Goal: Information Seeking & Learning: Learn about a topic

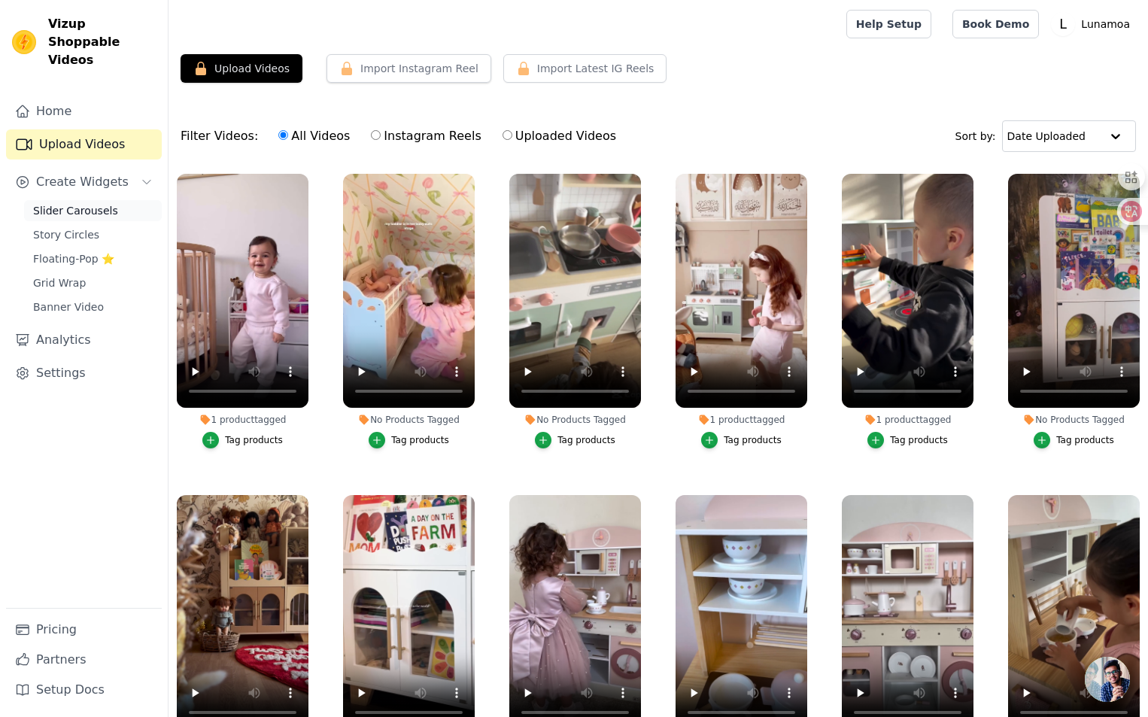
click at [66, 203] on span "Slider Carousels" at bounding box center [75, 210] width 85 height 15
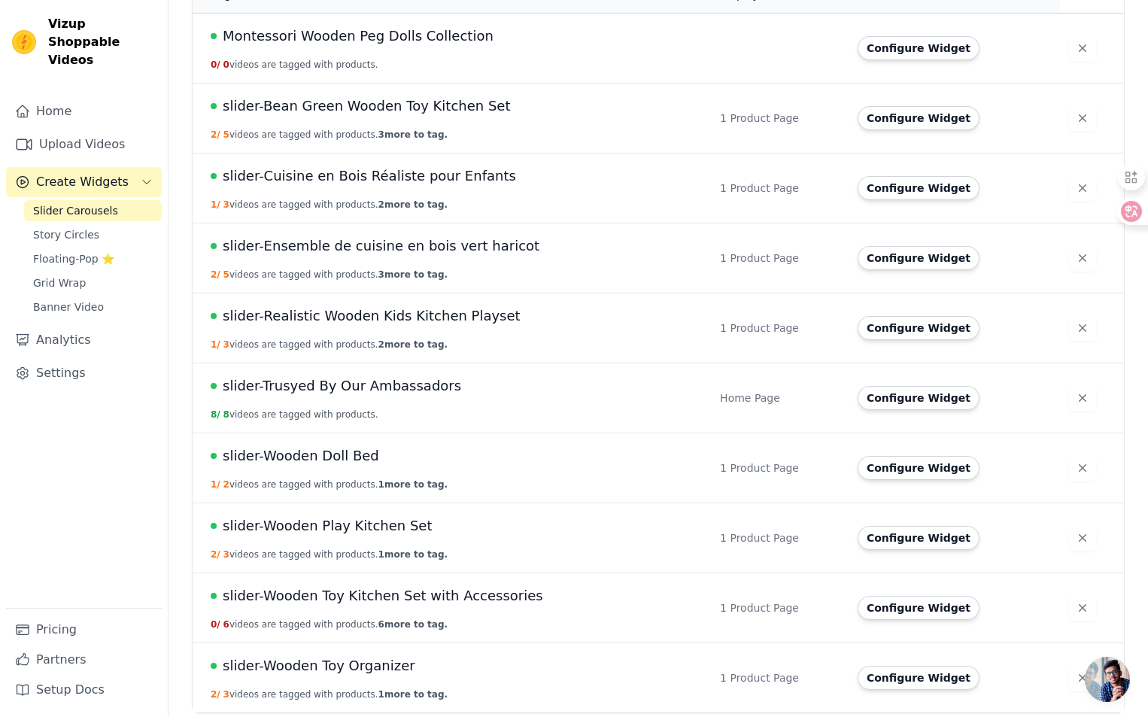
scroll to position [174, 0]
click at [363, 661] on span "slider-Wooden Toy Organizer" at bounding box center [319, 664] width 193 height 21
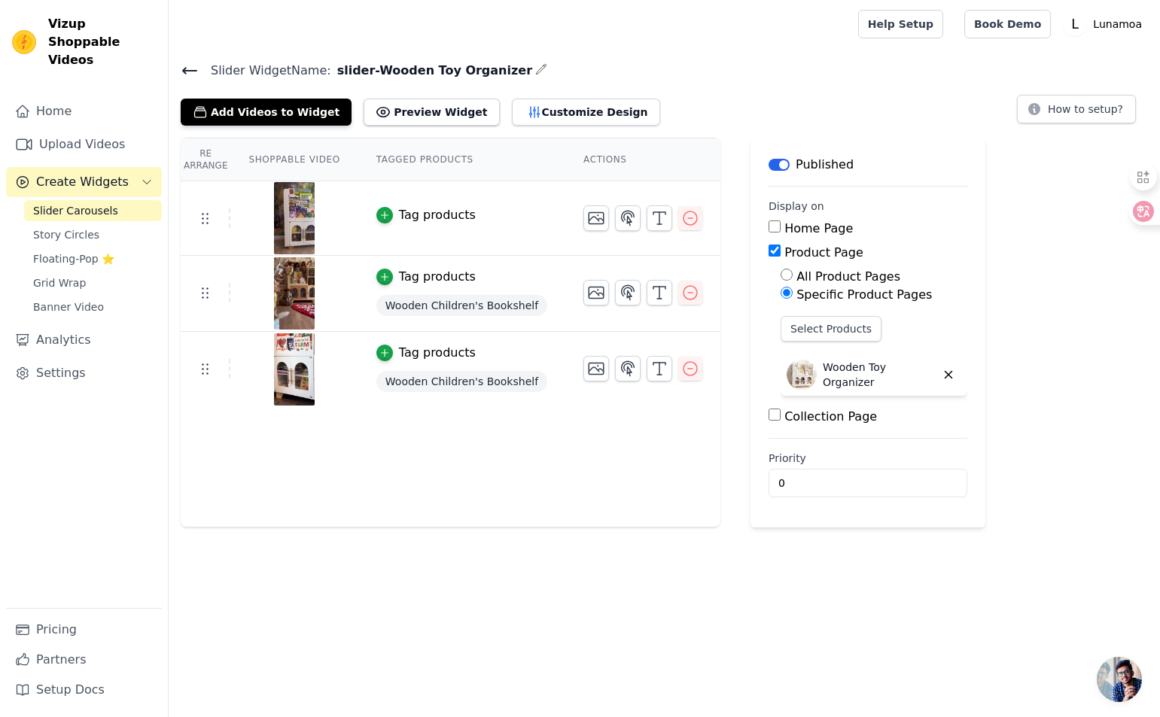
click at [297, 209] on img at bounding box center [294, 218] width 42 height 72
click at [265, 229] on div at bounding box center [294, 218] width 126 height 72
click at [296, 232] on img at bounding box center [294, 218] width 42 height 72
click at [188, 71] on icon at bounding box center [190, 71] width 14 height 6
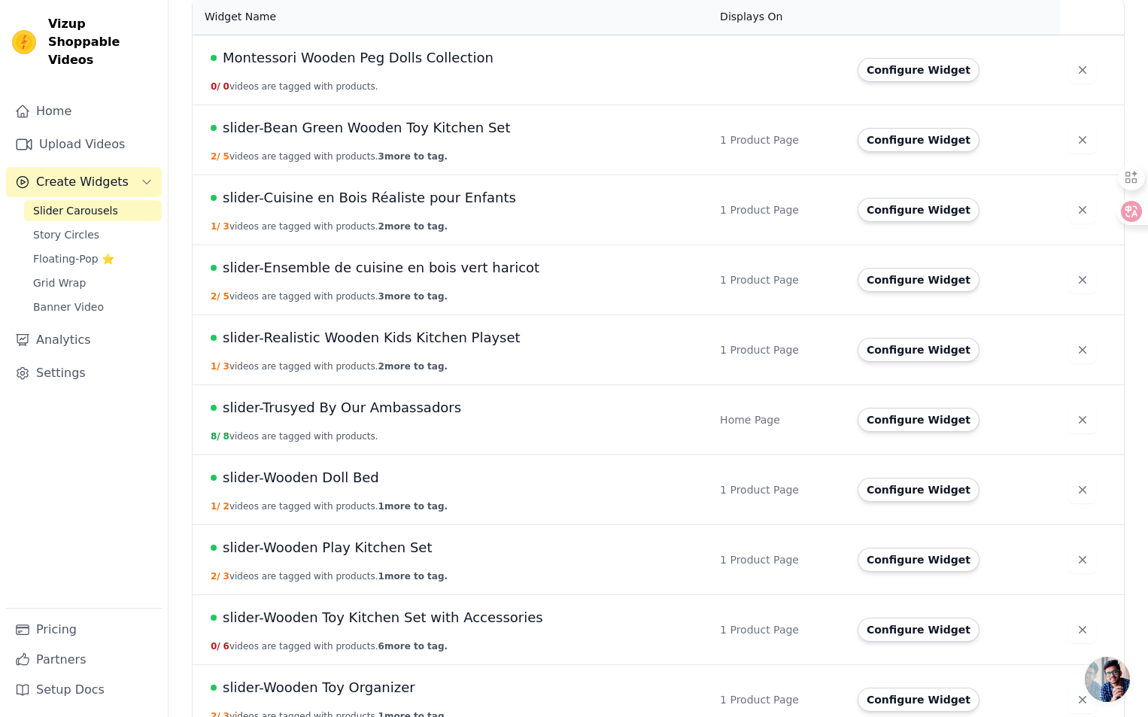
scroll to position [174, 0]
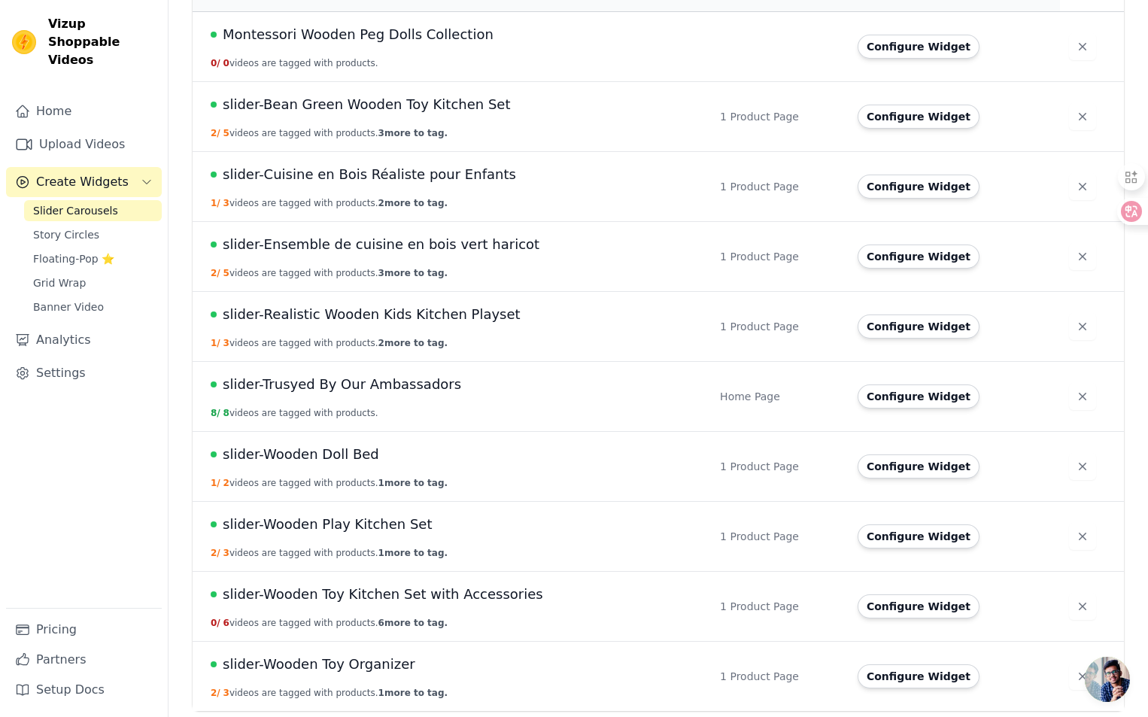
click at [321, 529] on span "slider-Wooden Play Kitchen Set" at bounding box center [327, 524] width 209 height 21
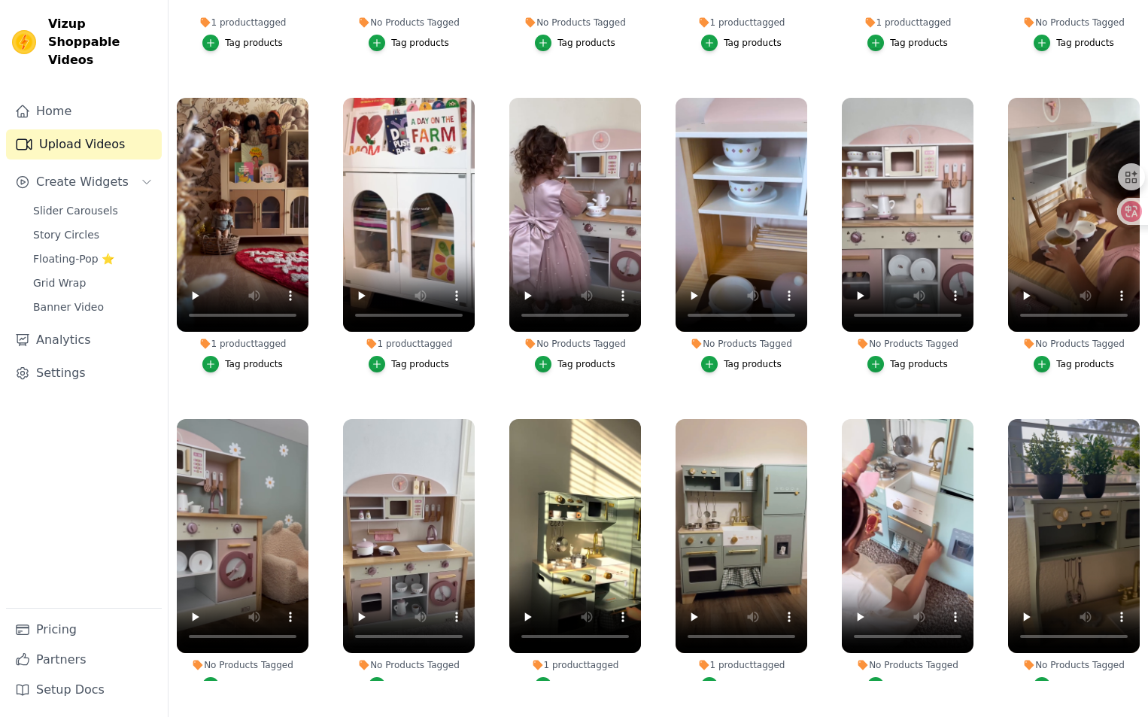
scroll to position [239, 0]
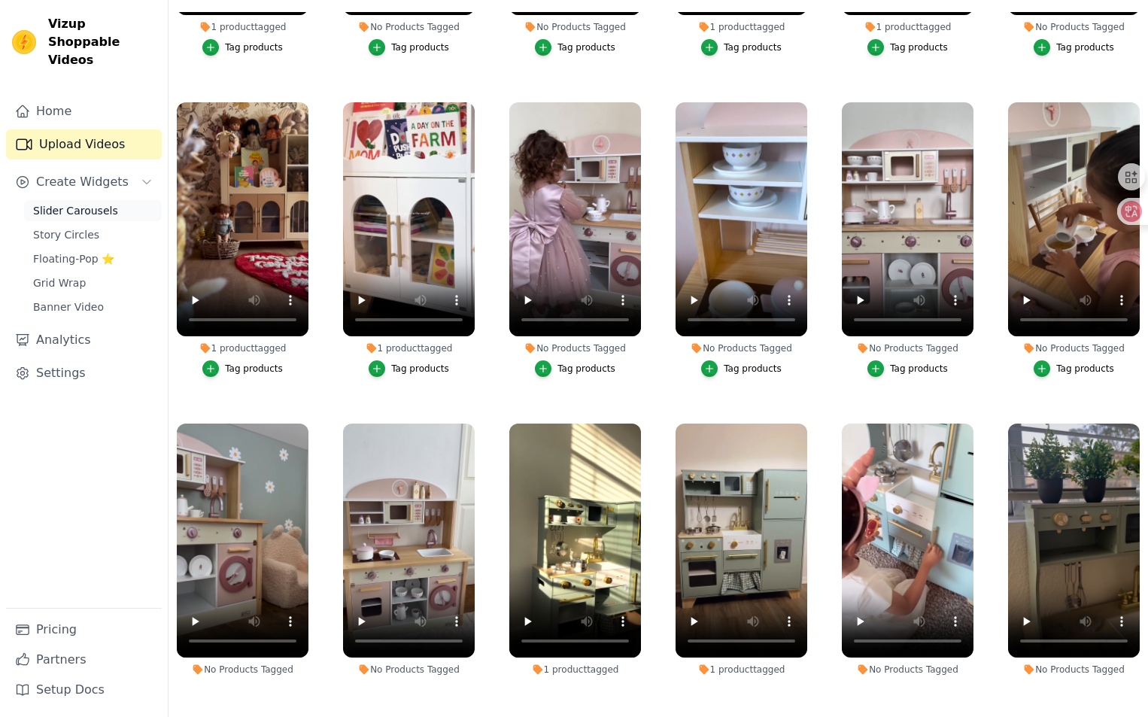
click at [93, 203] on span "Slider Carousels" at bounding box center [75, 210] width 85 height 15
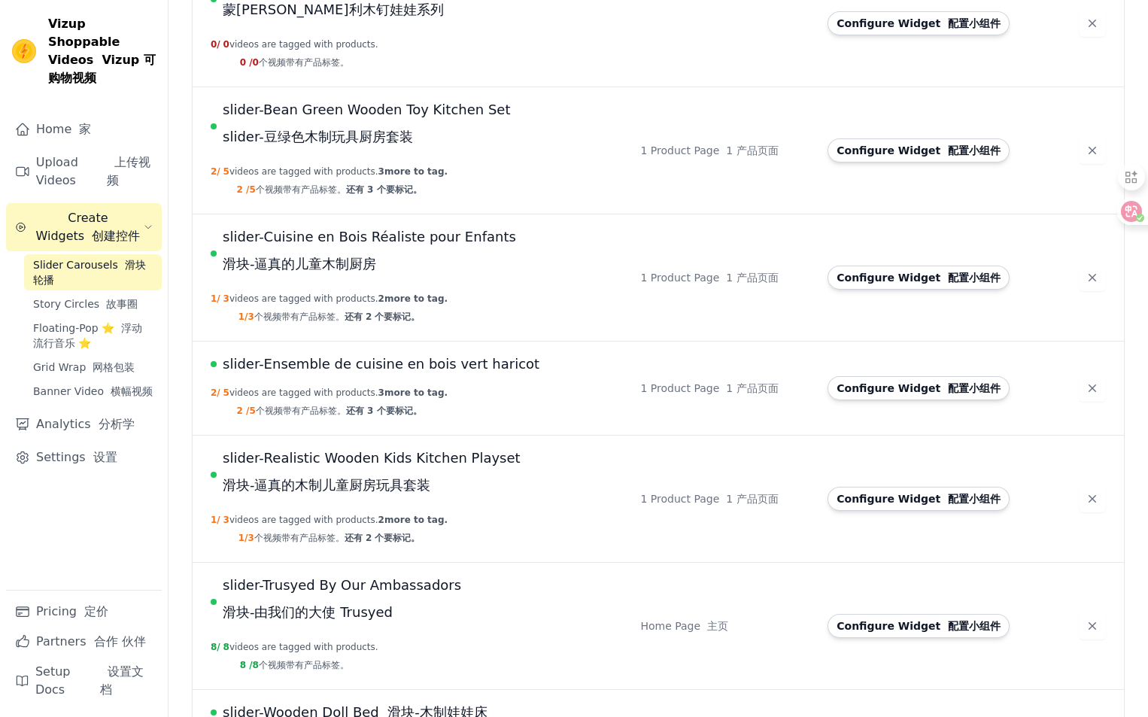
scroll to position [151, 0]
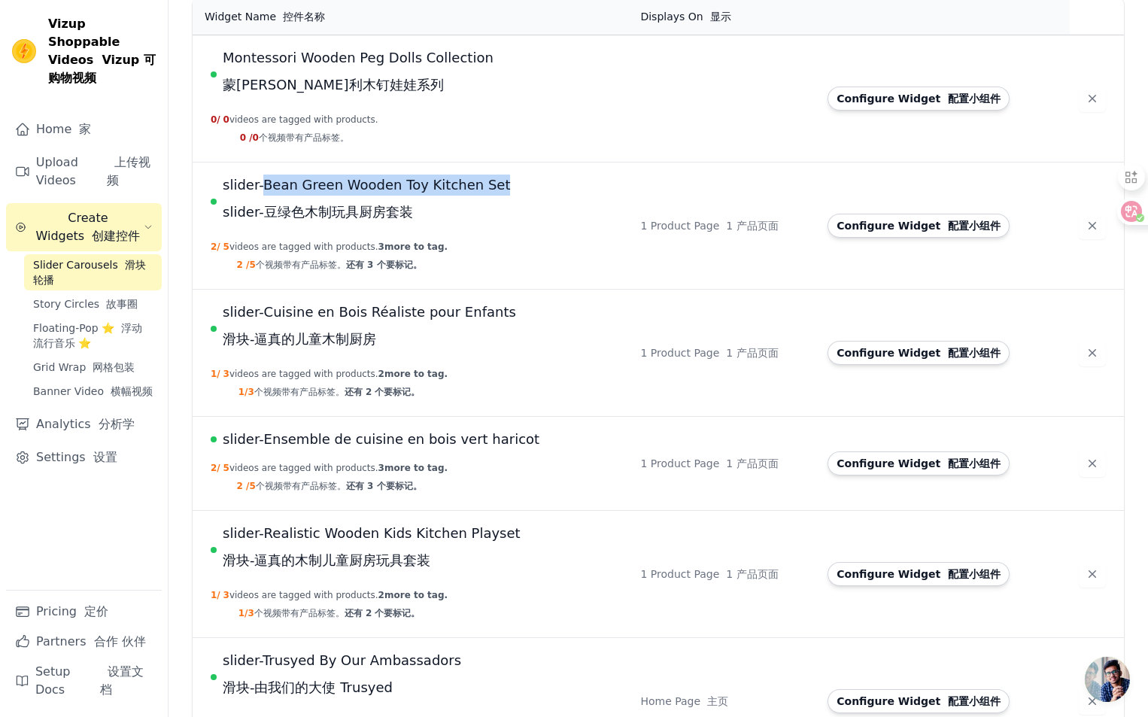
copy span "Bean Green Wooden Toy Kitchen Set"
drag, startPoint x: 263, startPoint y: 169, endPoint x: 504, endPoint y: 184, distance: 242.1
click at [504, 184] on td "slider-Bean Green Wooden Toy Kitchen Set slider-豆绿色木制玩具厨房套装 2 / 5 videos are ta…" at bounding box center [412, 226] width 439 height 127
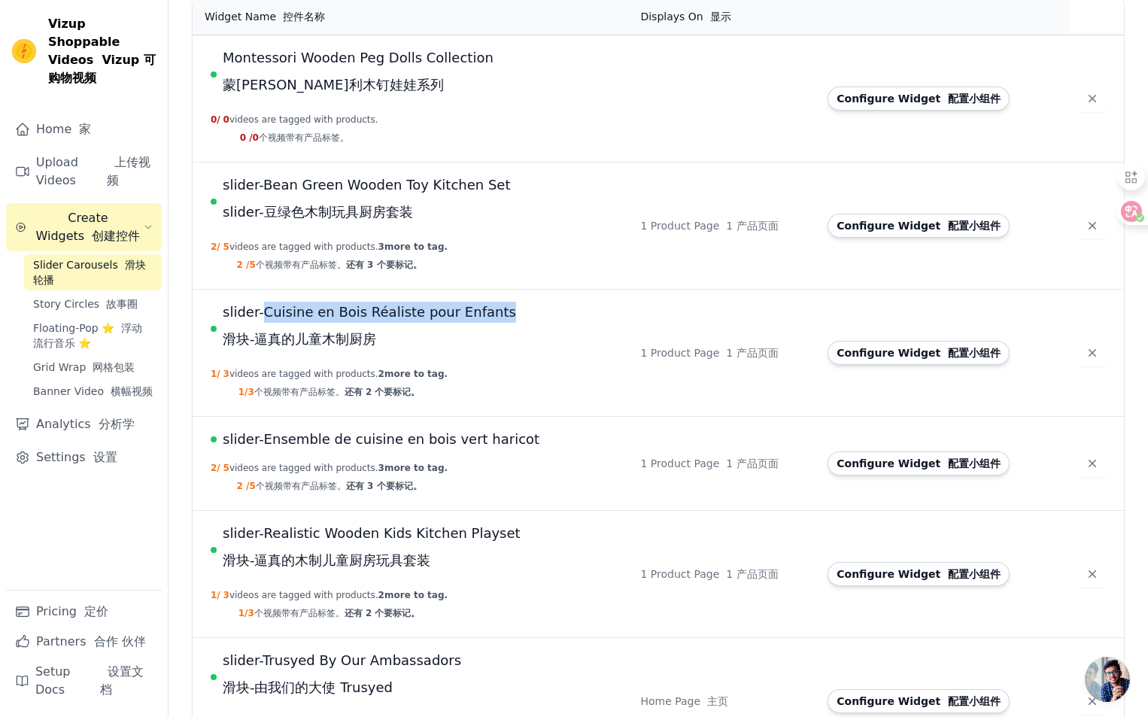
copy span "Cuisine en Bois Réaliste pour Enfants"
drag, startPoint x: 261, startPoint y: 300, endPoint x: 502, endPoint y: 309, distance: 241.0
click at [502, 309] on td "slider-Cuisine en Bois Réaliste pour Enfants 滑块-逼真的儿童木制厨房 1 / 3 videos are tagg…" at bounding box center [412, 353] width 439 height 127
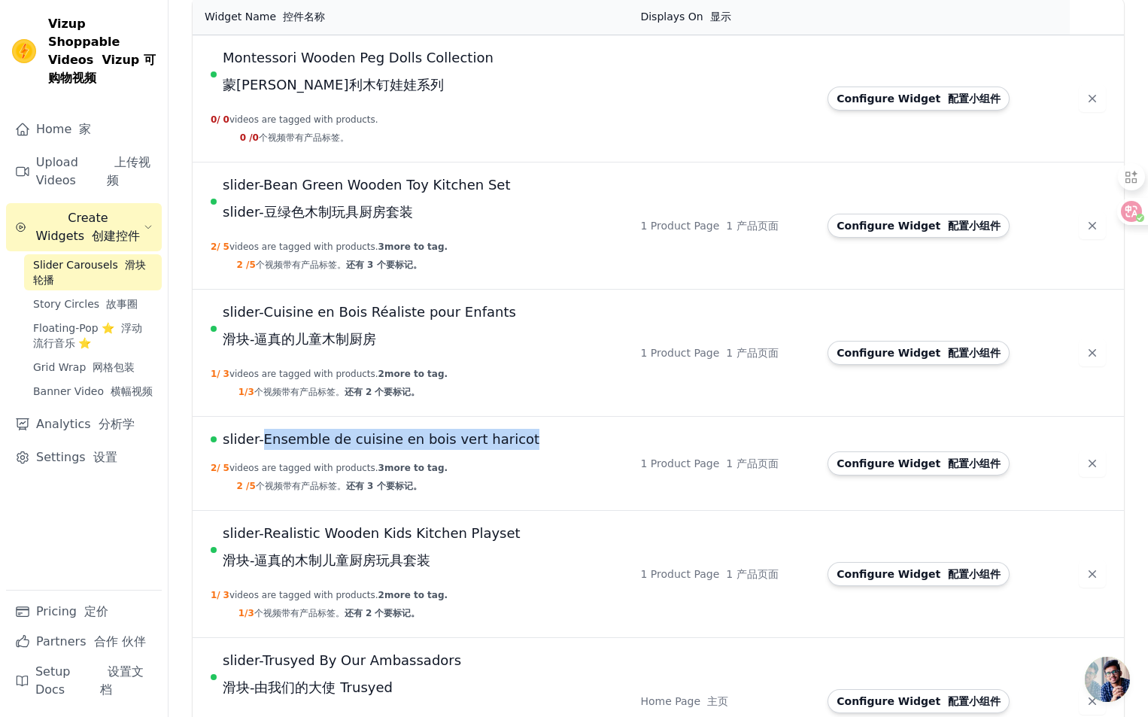
copy span "Ensemble de cuisine en bois vert haricot"
drag, startPoint x: 261, startPoint y: 424, endPoint x: 544, endPoint y: 419, distance: 283.0
click at [544, 419] on td "slider-Ensemble de cuisine en bois vert haricot 2 / 5 videos are tagged with pr…" at bounding box center [412, 464] width 439 height 94
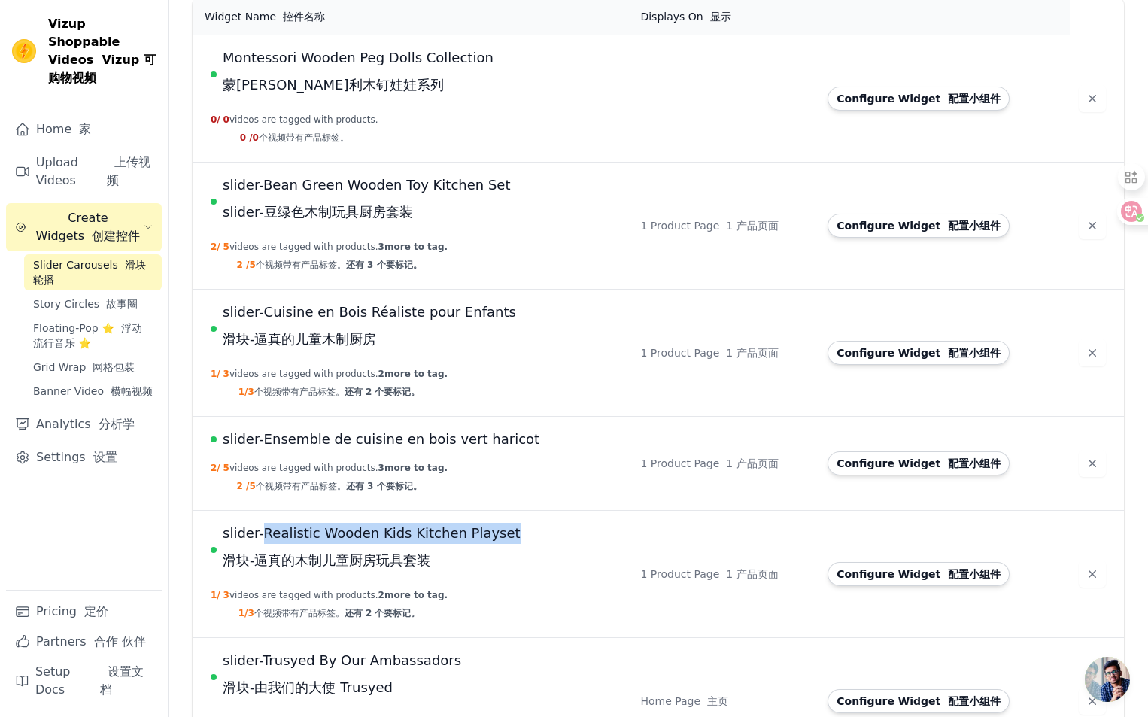
copy span "Realistic Wooden Kids Kitchen Playset"
drag, startPoint x: 261, startPoint y: 521, endPoint x: 515, endPoint y: 518, distance: 253.6
click at [515, 518] on td "slider-Realistic Wooden Kids Kitchen Playset 滑块-逼真的木制儿童厨房玩具套装 1 / 3 videos are …" at bounding box center [412, 574] width 439 height 127
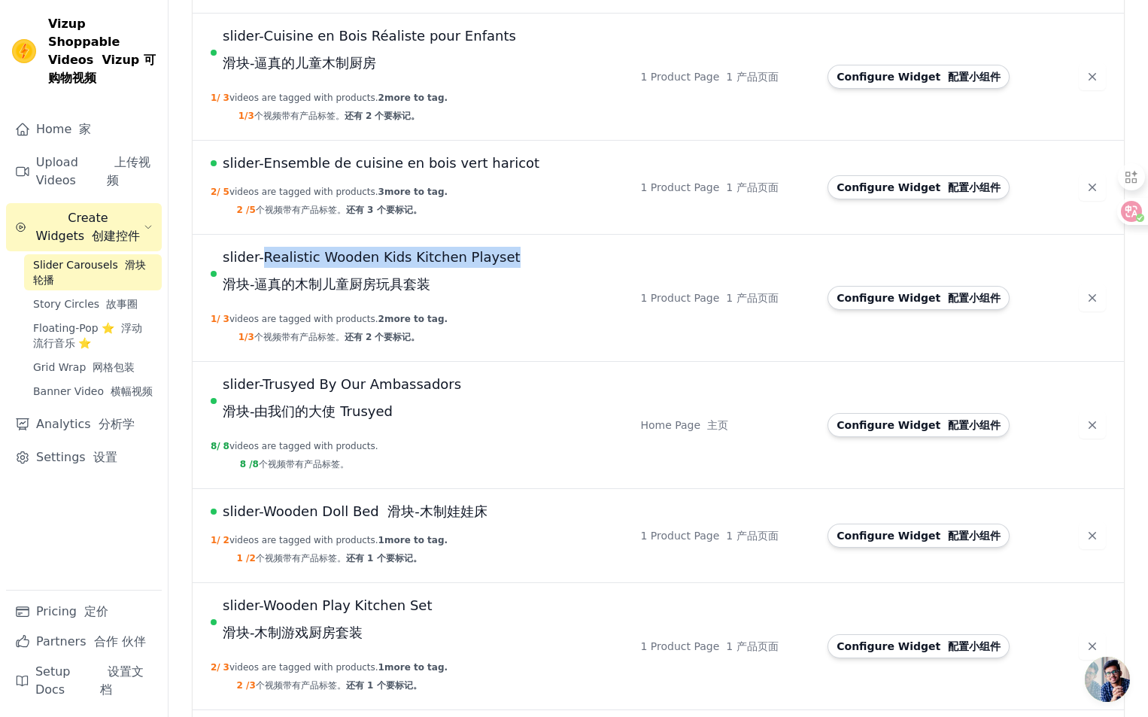
scroll to position [452, 0]
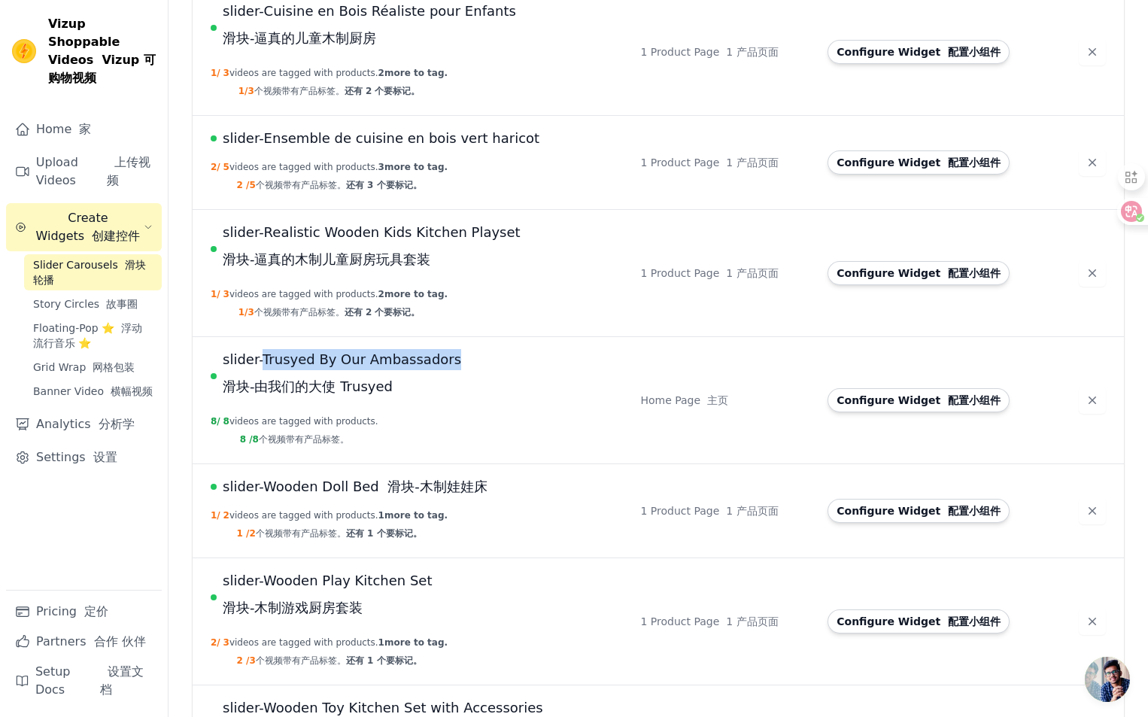
copy span "Trusyed By Our Ambassadors"
drag, startPoint x: 263, startPoint y: 347, endPoint x: 479, endPoint y: 355, distance: 216.1
click at [479, 355] on td "slider-Trusyed By Our Ambassadors 滑块-由我们的大使 Trusyed 8 / 8 videos are tagged wit…" at bounding box center [412, 400] width 439 height 127
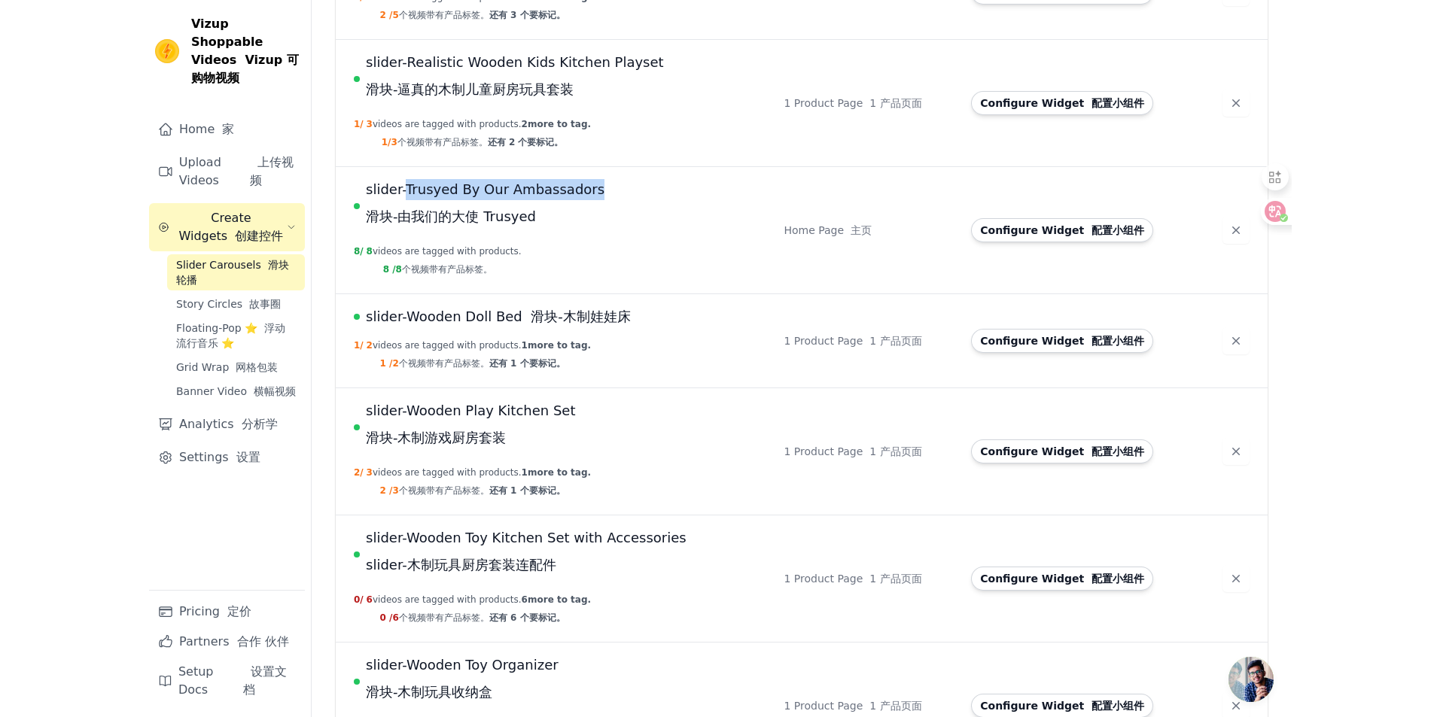
scroll to position [677, 0]
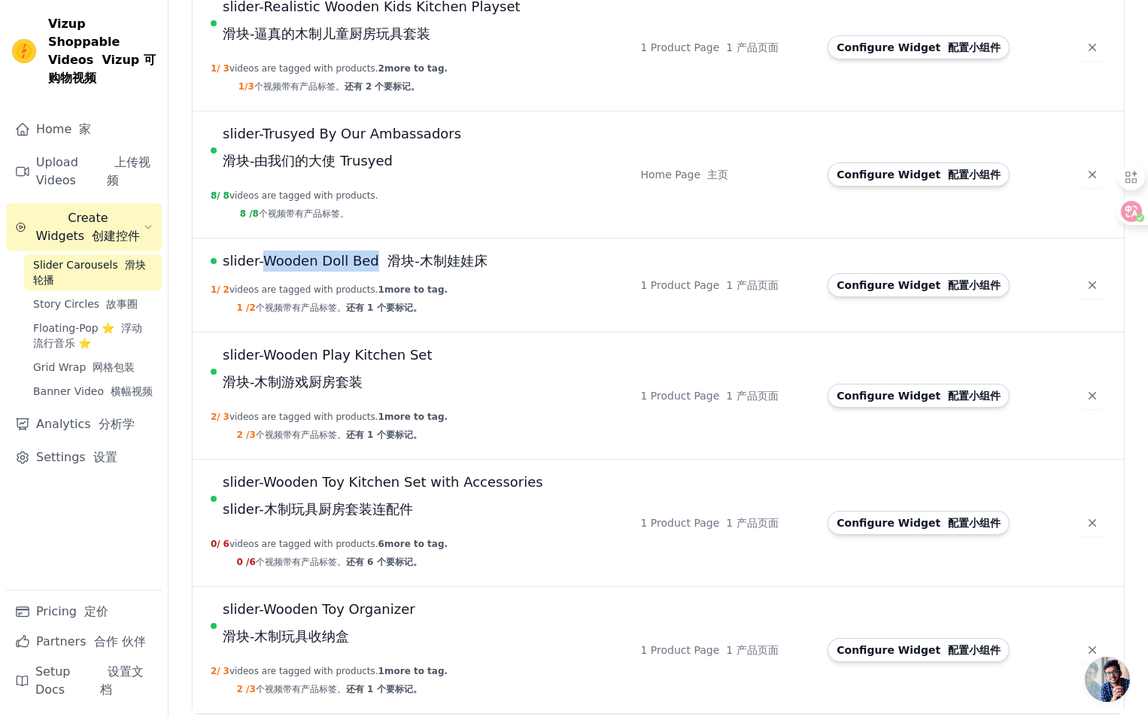
copy span "Wooden Doll Bed"
drag, startPoint x: 260, startPoint y: 251, endPoint x: 374, endPoint y: 250, distance: 113.6
click at [374, 250] on td "slider-Wooden Doll Bed 滑块-木制娃娃床 1 / 2 videos are tagged with products. 1 more t…" at bounding box center [412, 286] width 439 height 94
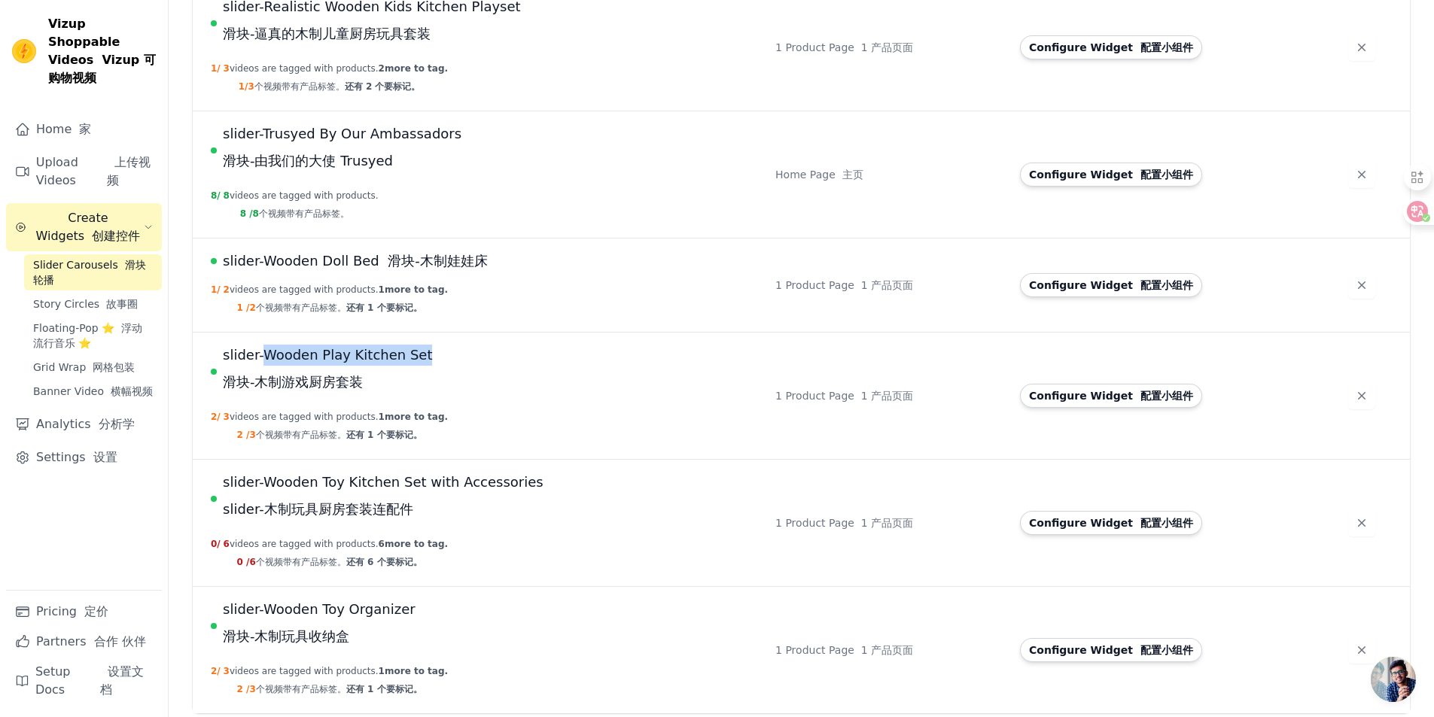
copy span "Wooden Play Kitchen Set"
drag, startPoint x: 263, startPoint y: 342, endPoint x: 430, endPoint y: 358, distance: 167.9
click at [430, 358] on td "slider-Wooden Play Kitchen Set 滑块-木制游戏厨房套装 2 / 3 videos are tagged with product…" at bounding box center [479, 396] width 573 height 127
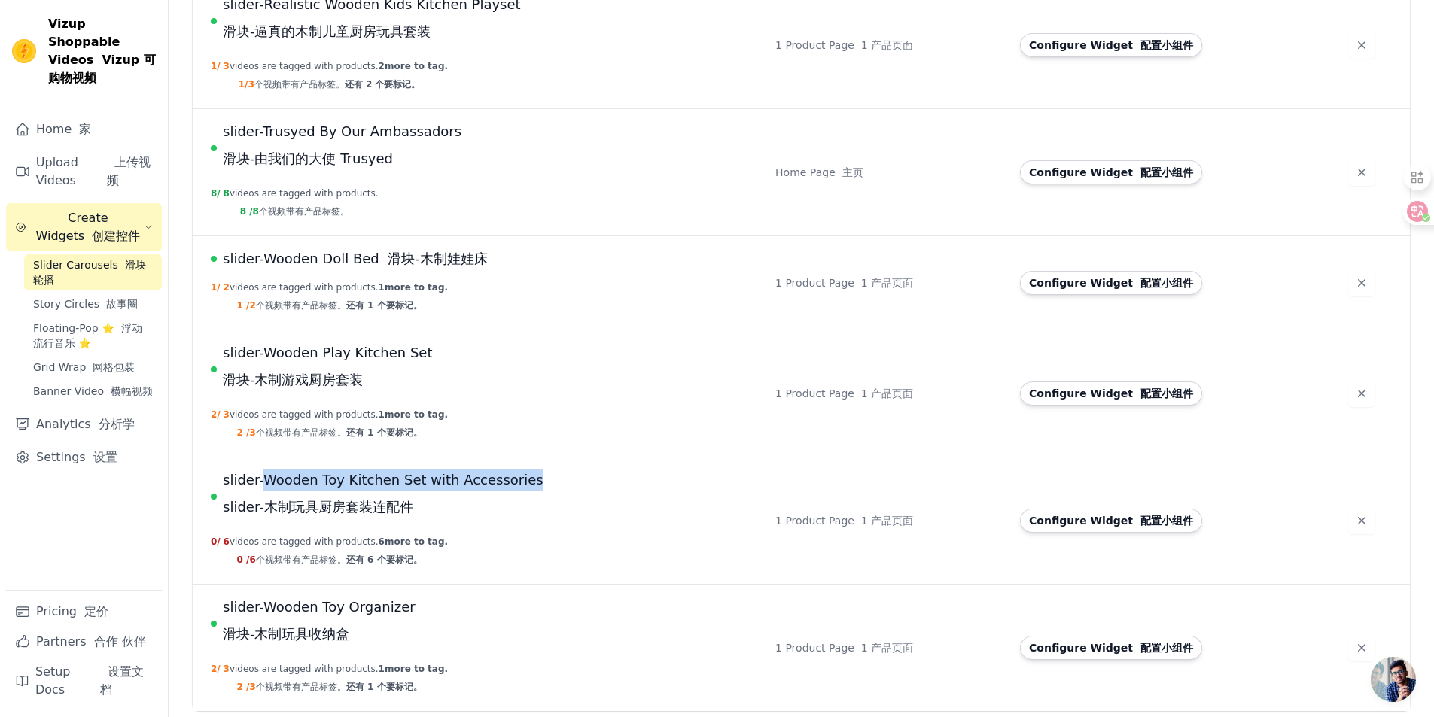
copy span "Wooden Toy Kitchen Set with Accessories"
drag, startPoint x: 261, startPoint y: 469, endPoint x: 552, endPoint y: 478, distance: 290.6
click at [552, 478] on td "slider-Wooden Toy Kitchen Set with Accessories slider-木制玩具厨房套装连配件 0 / 6 videos …" at bounding box center [479, 521] width 573 height 127
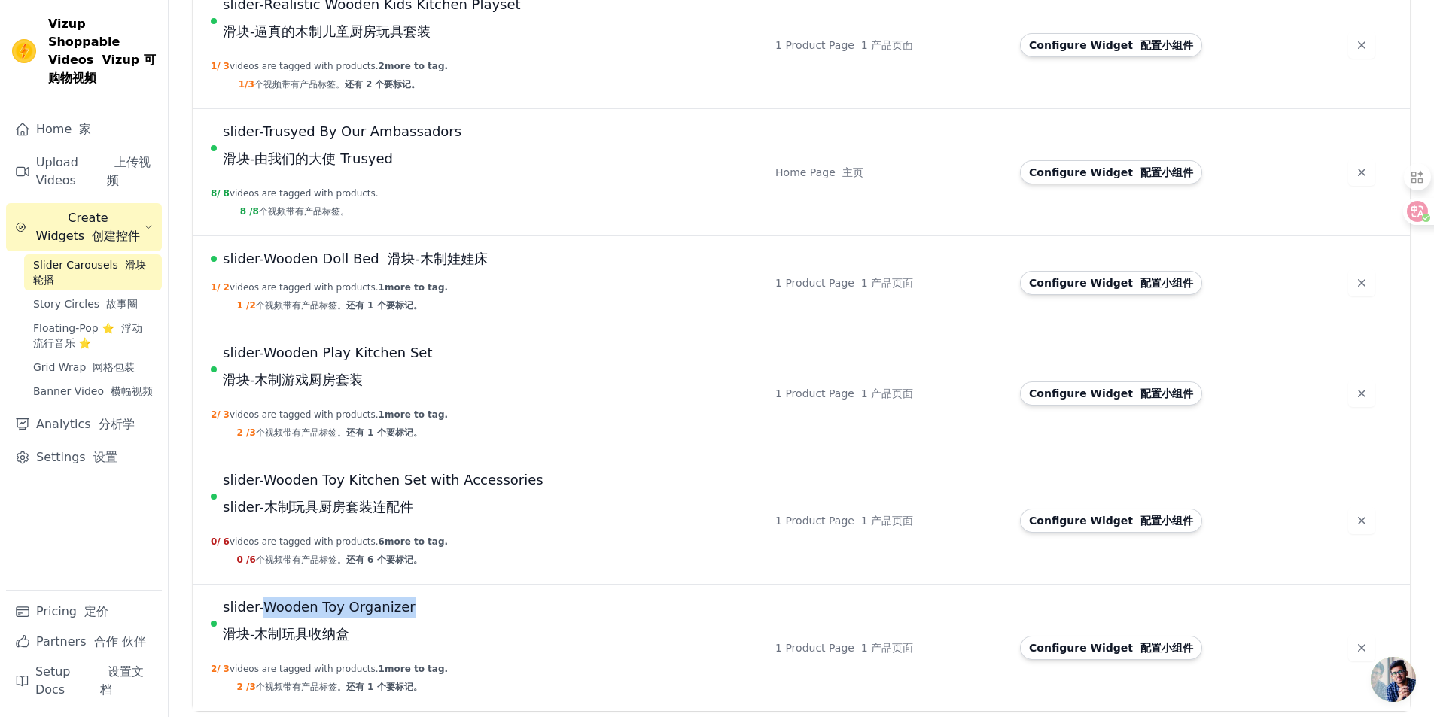
copy span "Wooden Toy Organizer"
drag, startPoint x: 263, startPoint y: 594, endPoint x: 442, endPoint y: 609, distance: 180.4
click at [442, 609] on td "slider-Wooden Toy Organizer 滑块-木制玩具收纳盒 2 / 3 videos are tagged with products. 1…" at bounding box center [479, 648] width 573 height 127
